Goal: Task Accomplishment & Management: Manage account settings

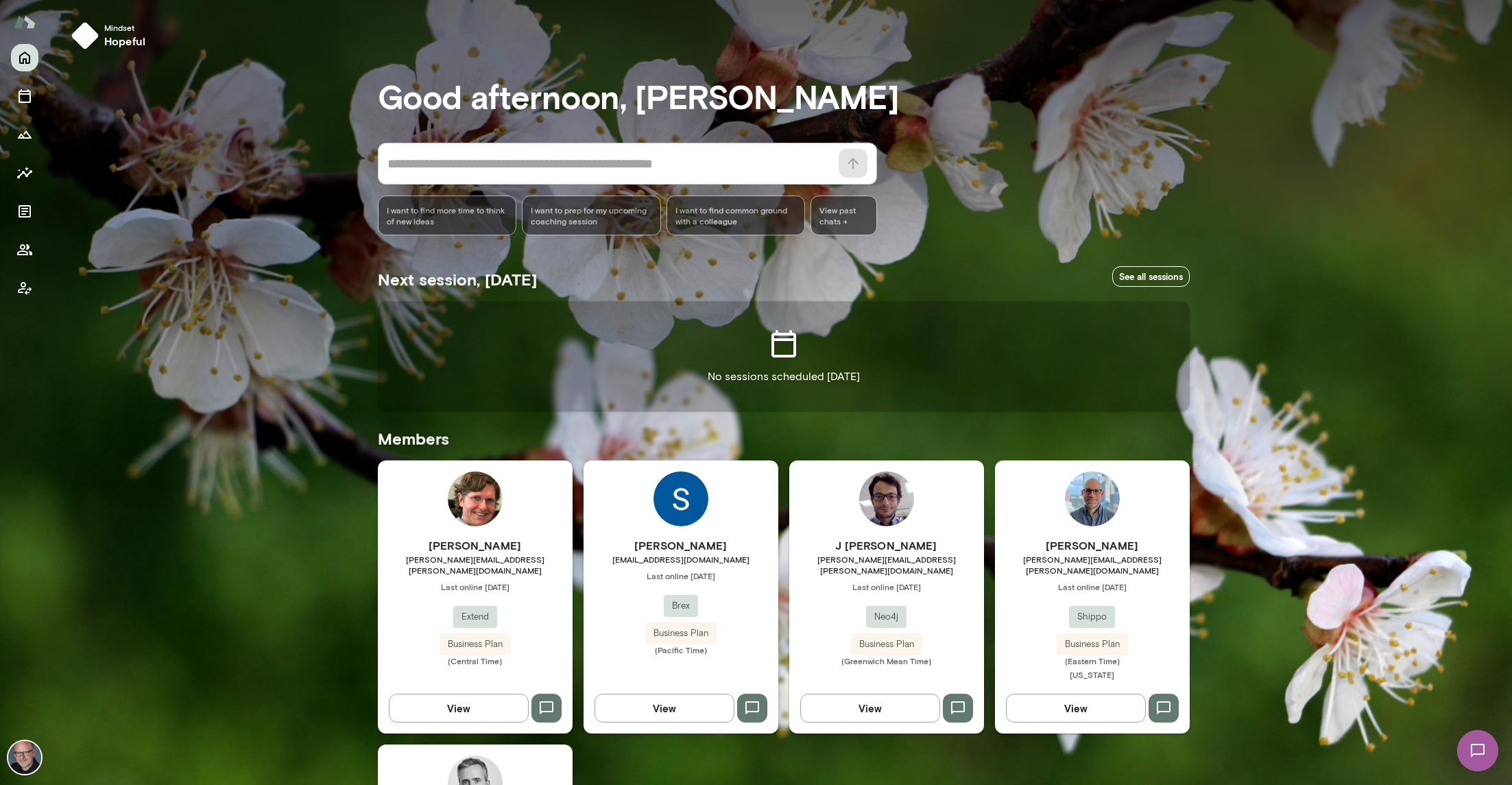
click at [1033, 524] on div "[PERSON_NAME] [PERSON_NAME][EMAIL_ADDRESS][PERSON_NAME][DOMAIN_NAME] Last onlin…" at bounding box center [1093, 597] width 195 height 273
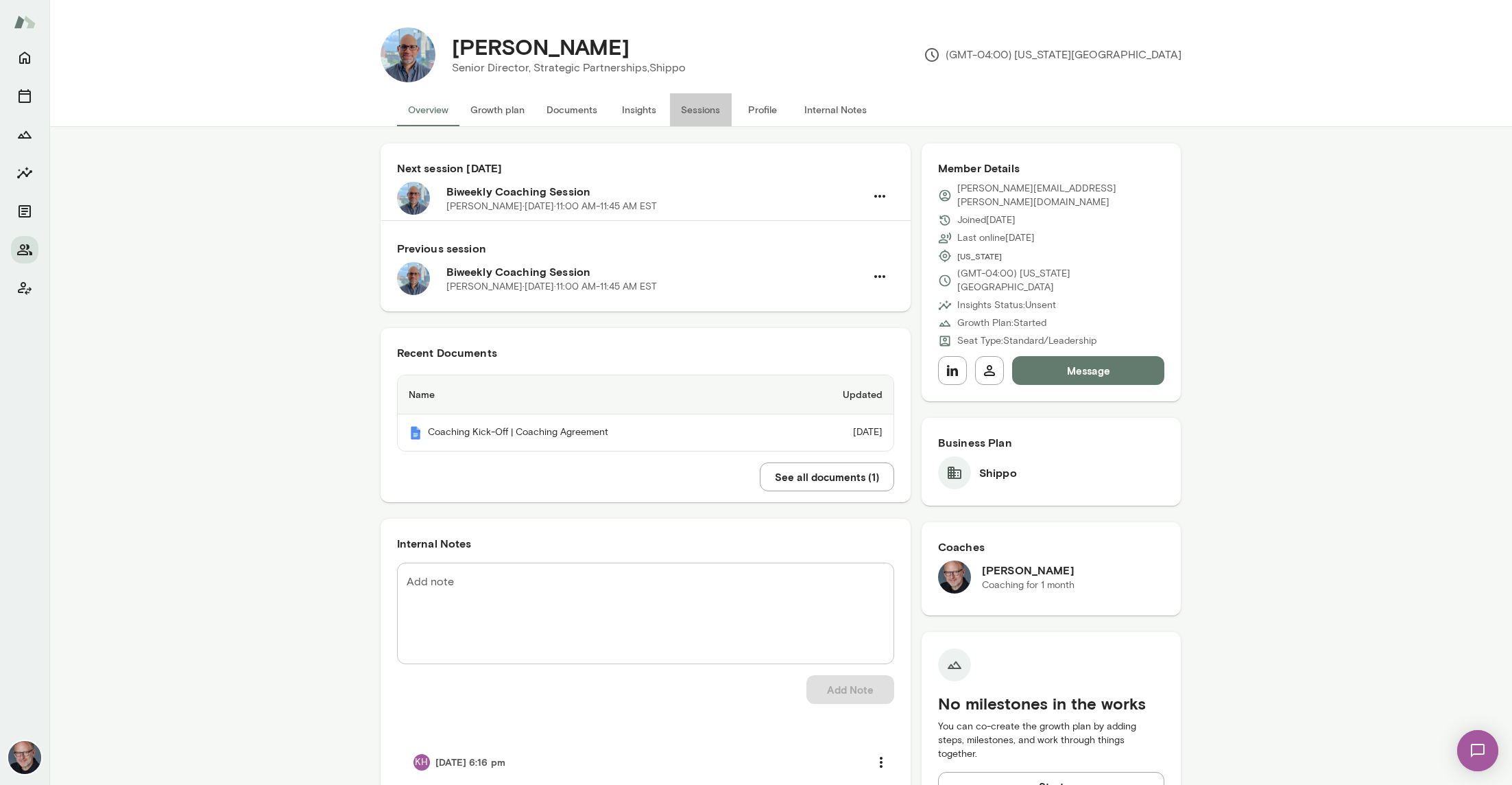
click at [698, 108] on button "Sessions" at bounding box center [700, 110] width 61 height 33
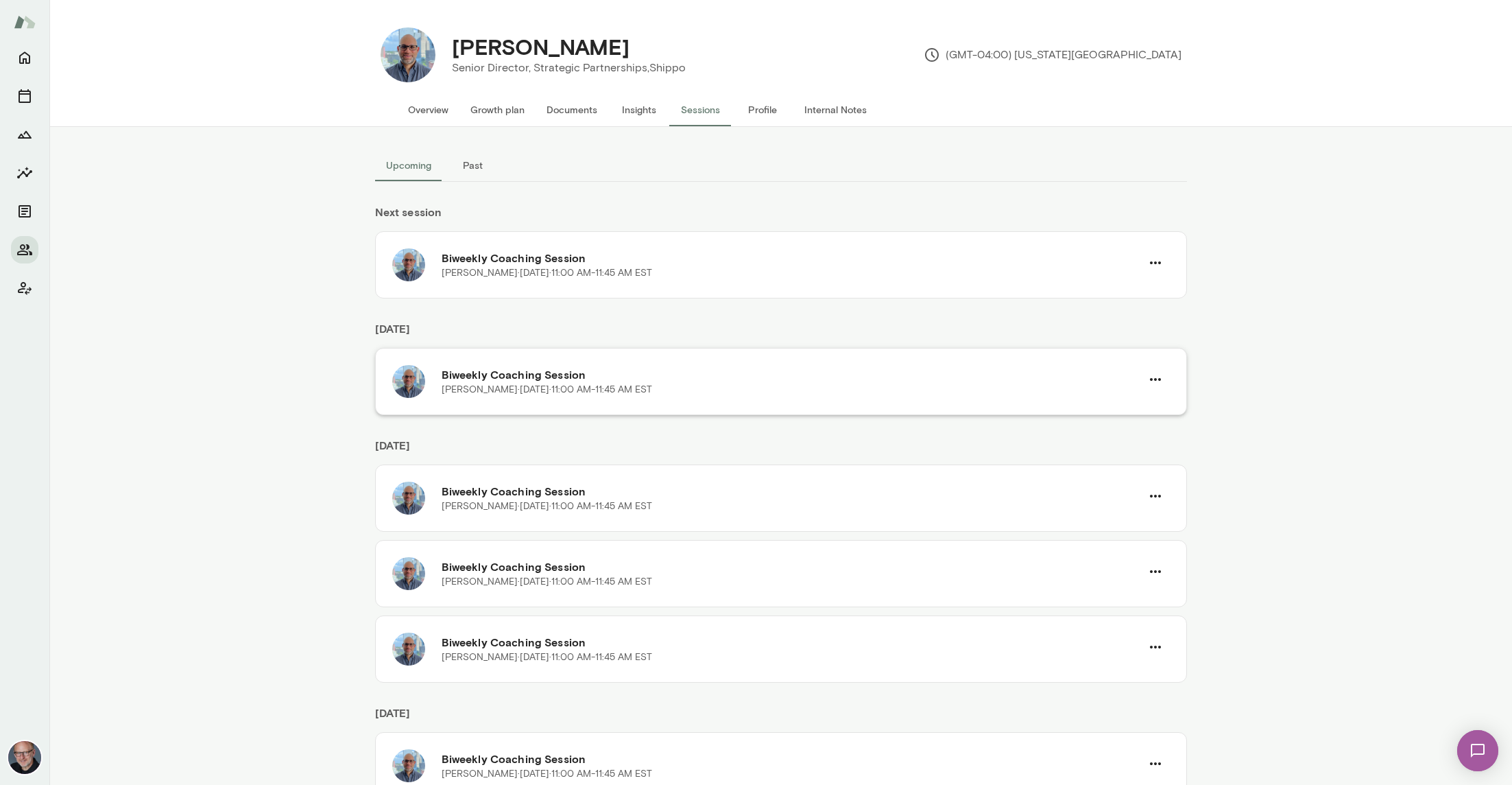
click at [717, 371] on h6 "Biweekly Coaching Session" at bounding box center [792, 374] width 700 height 17
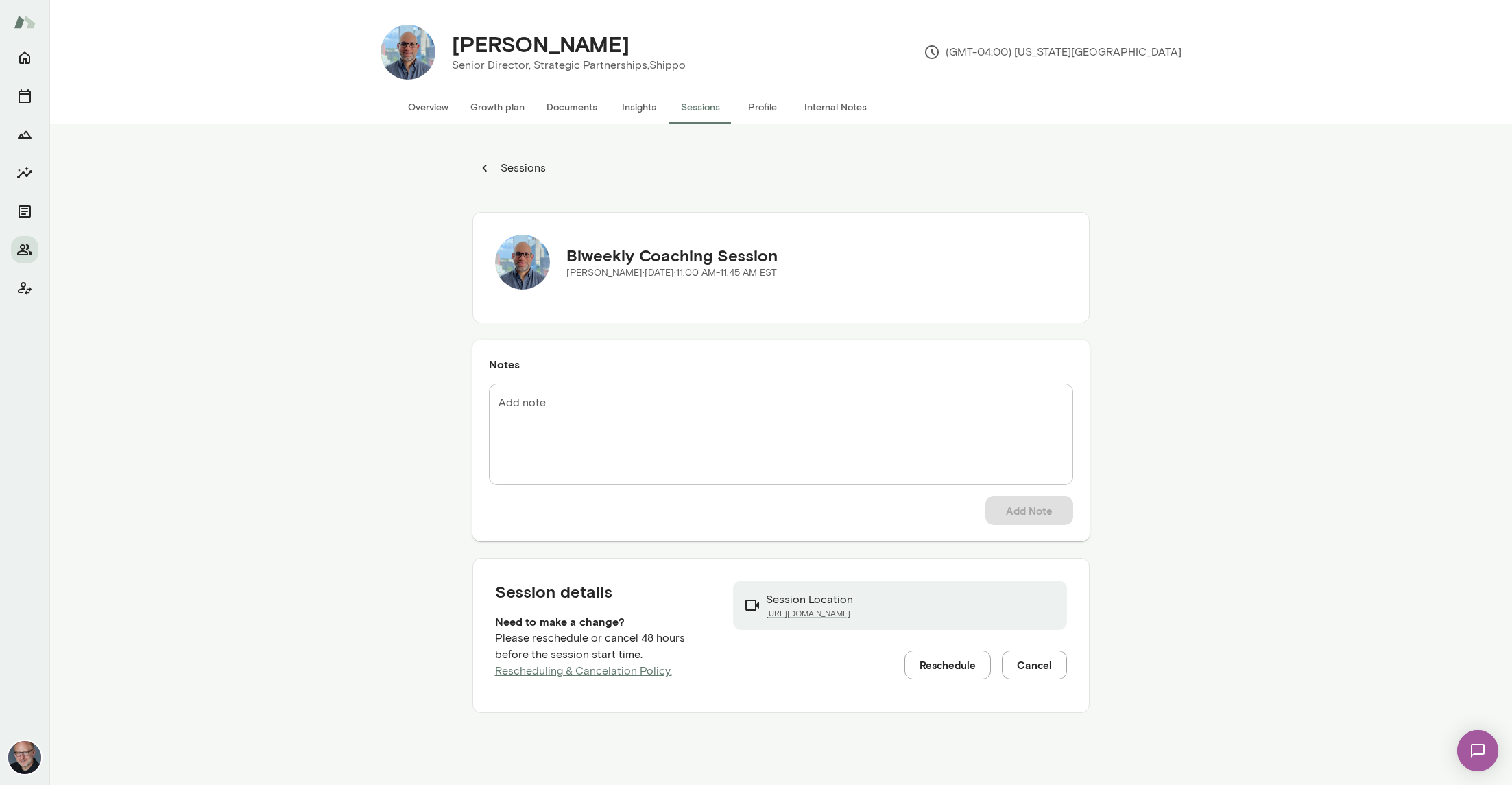
scroll to position [1, 0]
click at [434, 113] on button "Overview" at bounding box center [429, 108] width 62 height 33
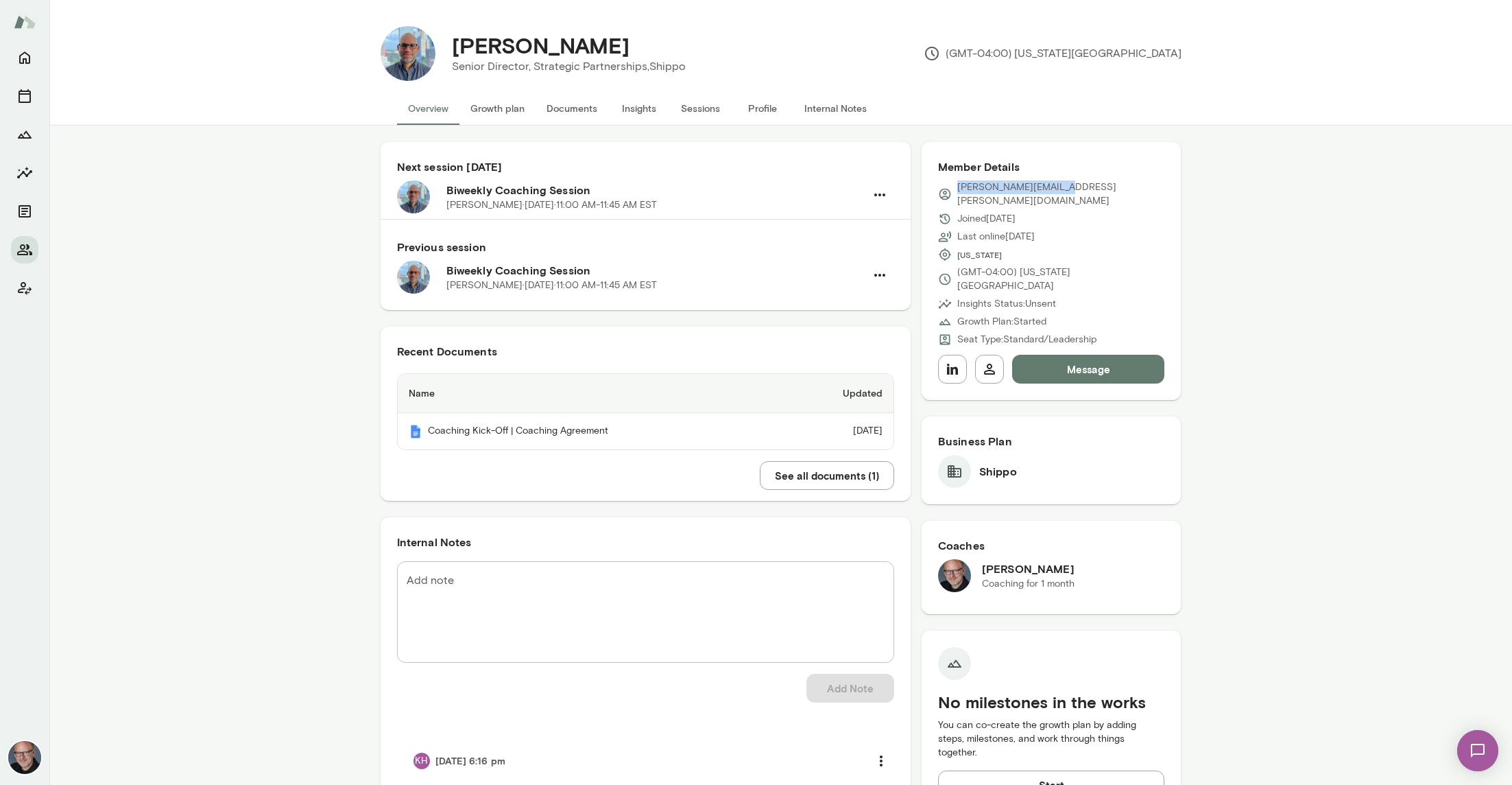
drag, startPoint x: 1054, startPoint y: 187, endPoint x: 959, endPoint y: 186, distance: 95.0
click at [958, 186] on p "[PERSON_NAME][EMAIL_ADDRESS][PERSON_NAME][DOMAIN_NAME]" at bounding box center [1061, 194] width 208 height 27
copy p "[PERSON_NAME][EMAIL_ADDRESS][PERSON_NAME][DOMAIN_NAME]"
click at [686, 103] on button "Sessions" at bounding box center [700, 108] width 61 height 33
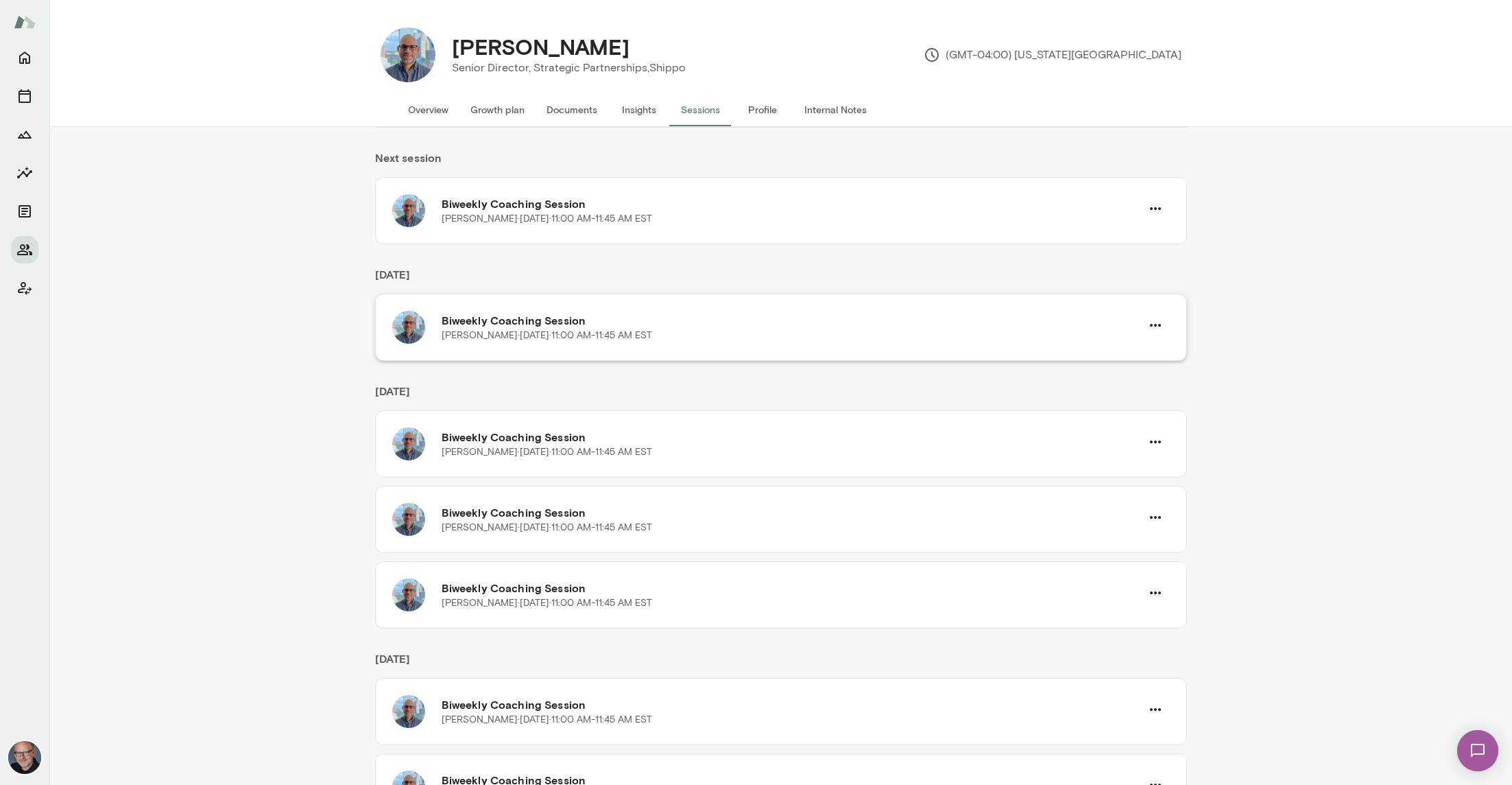
scroll to position [56, 0]
click at [635, 319] on h6 "Biweekly Coaching Session" at bounding box center [792, 318] width 700 height 17
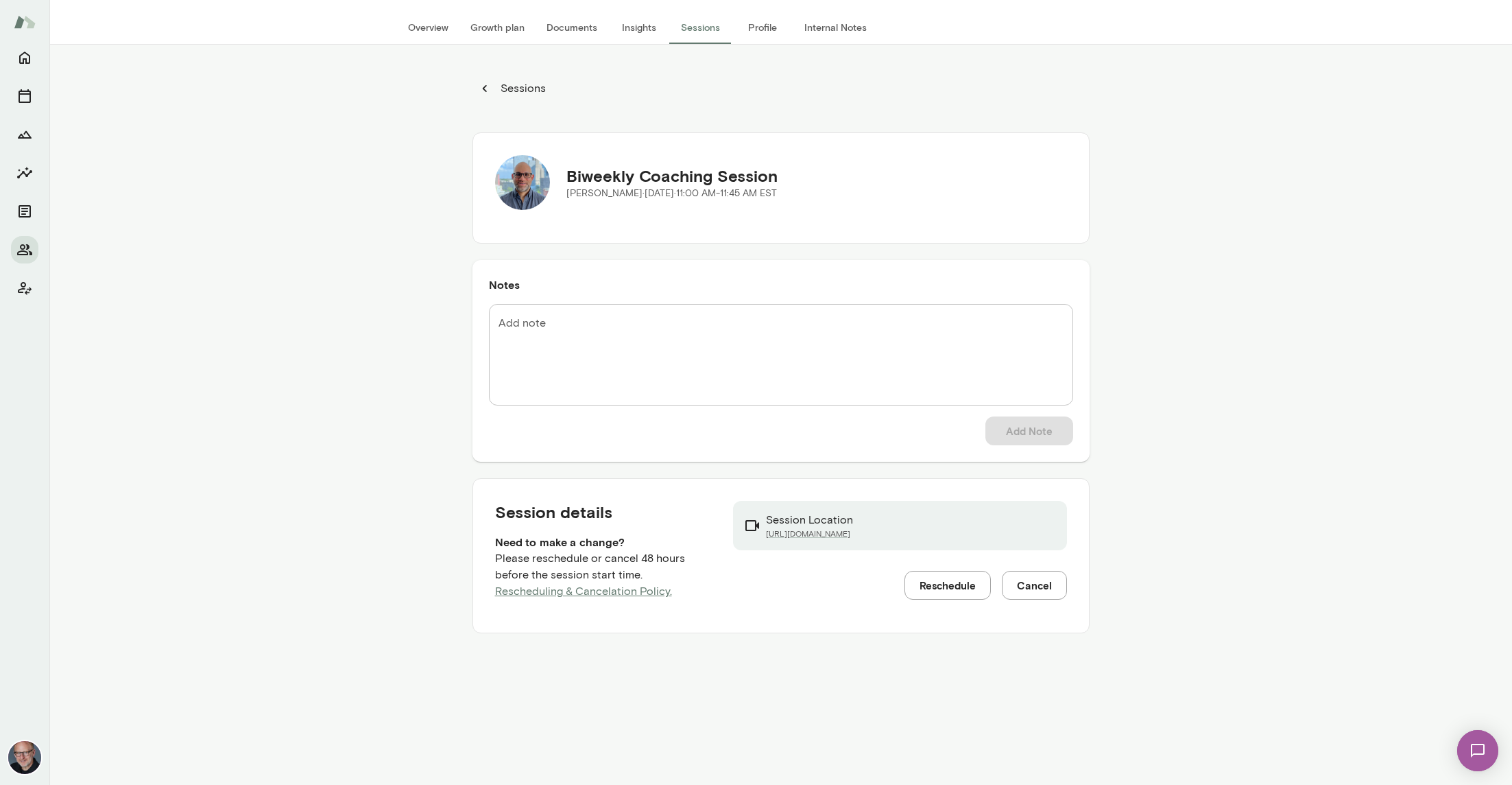
scroll to position [127, 0]
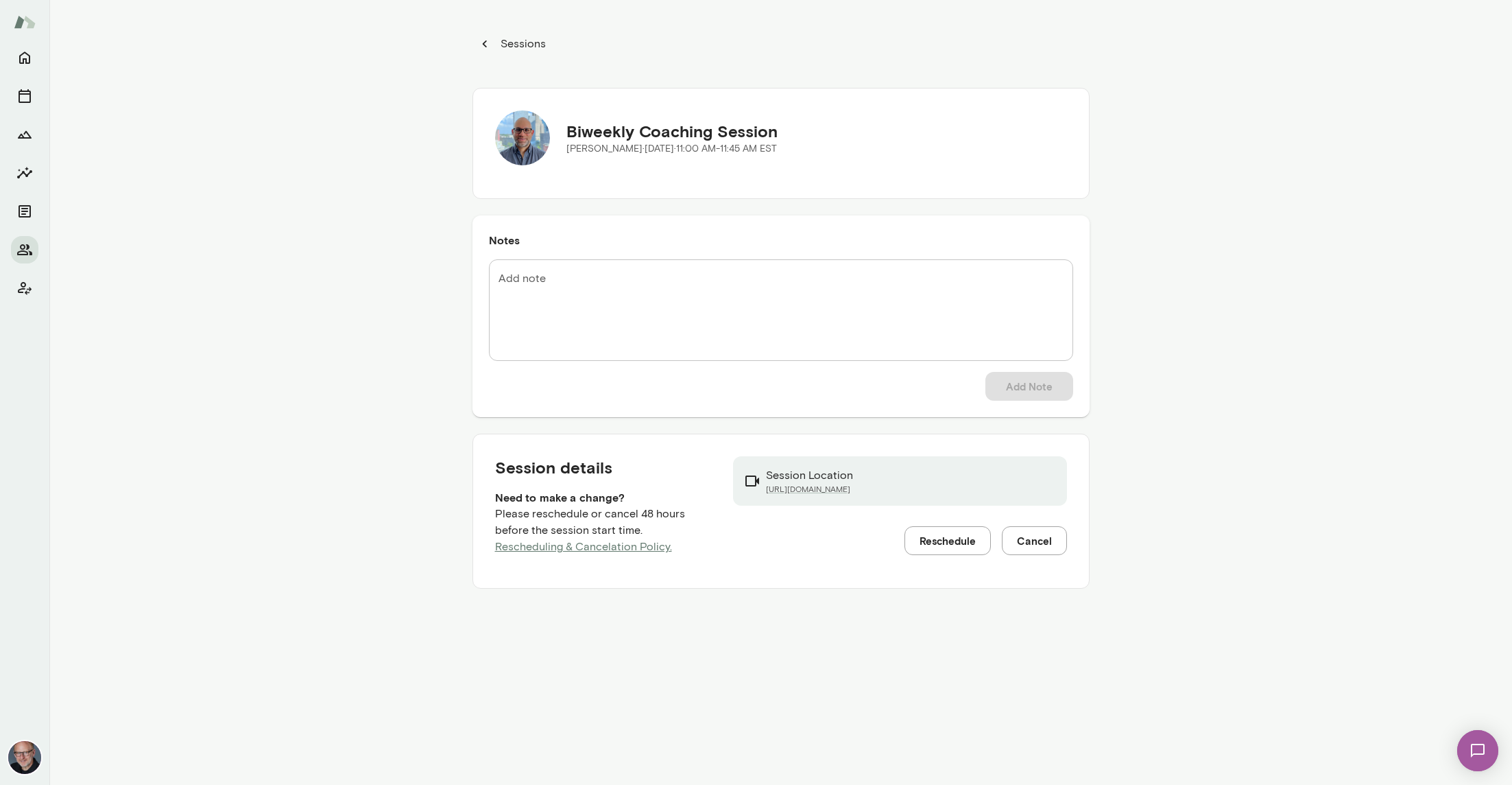
click at [955, 547] on button "Reschedule" at bounding box center [948, 541] width 87 height 29
